Goal: Task Accomplishment & Management: Use online tool/utility

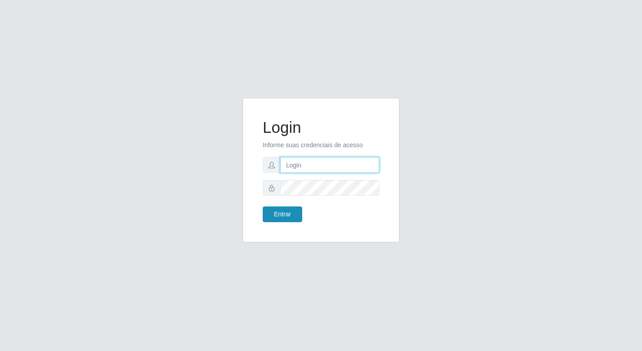
type input "elyda@quaresma"
click at [268, 218] on button "Entrar" at bounding box center [282, 214] width 39 height 16
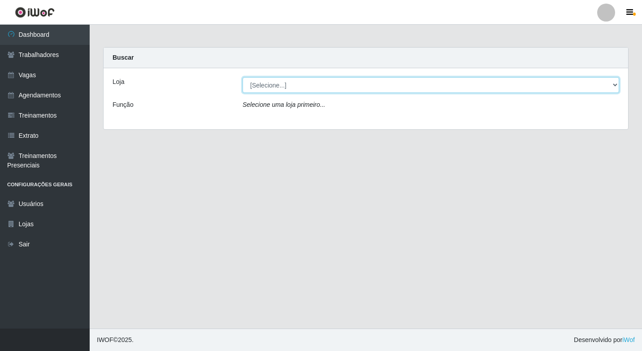
click at [260, 91] on select "[Selecione...] Super Quaresma Hortifruti" at bounding box center [431, 85] width 377 height 16
select select "511"
click at [243, 77] on select "[Selecione...] Super Quaresma Hortifruti" at bounding box center [431, 85] width 377 height 16
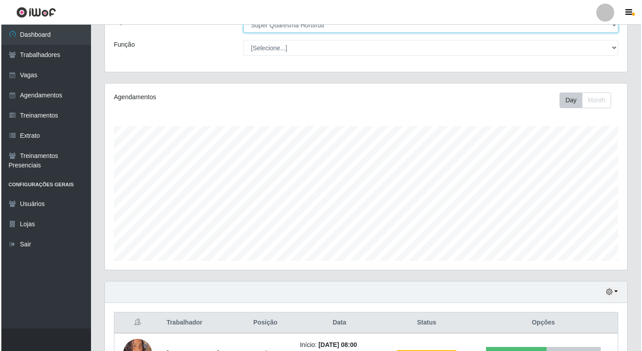
scroll to position [125, 0]
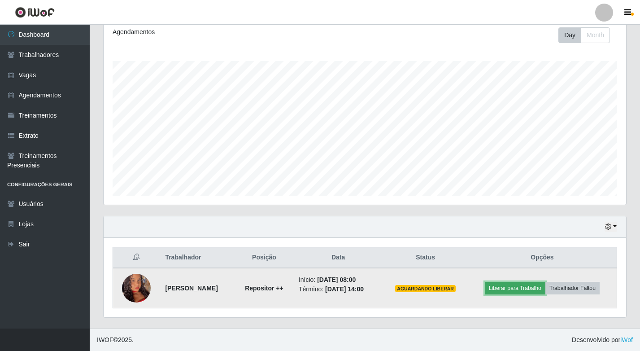
click at [518, 289] on button "Liberar para Trabalho" at bounding box center [515, 288] width 61 height 13
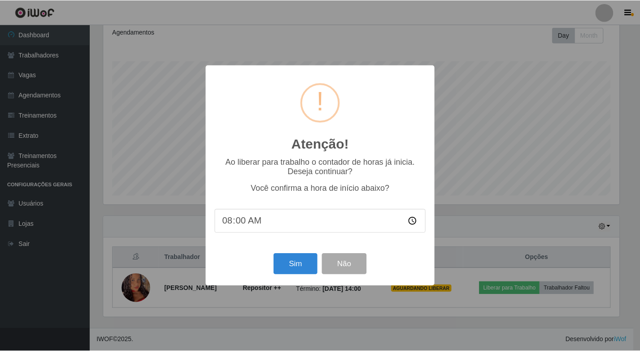
scroll to position [186, 518]
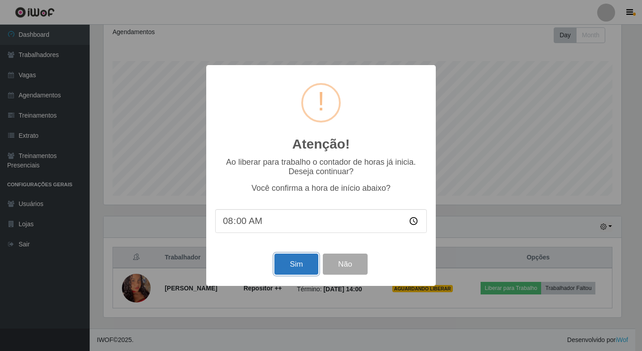
click at [286, 258] on button "Sim" at bounding box center [295, 263] width 43 height 21
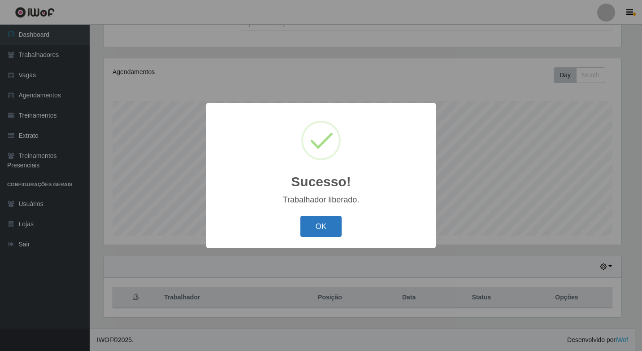
click at [315, 218] on button "OK" at bounding box center [321, 226] width 42 height 21
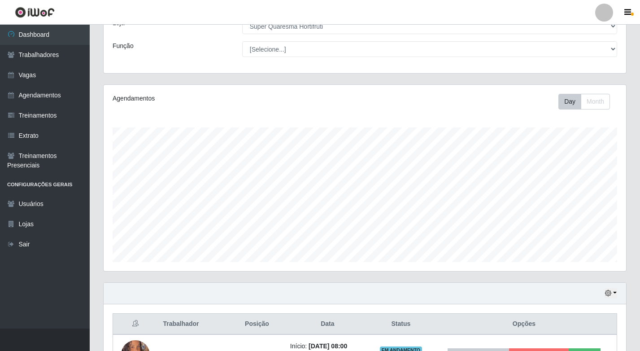
scroll to position [125, 0]
